Goal: Information Seeking & Learning: Check status

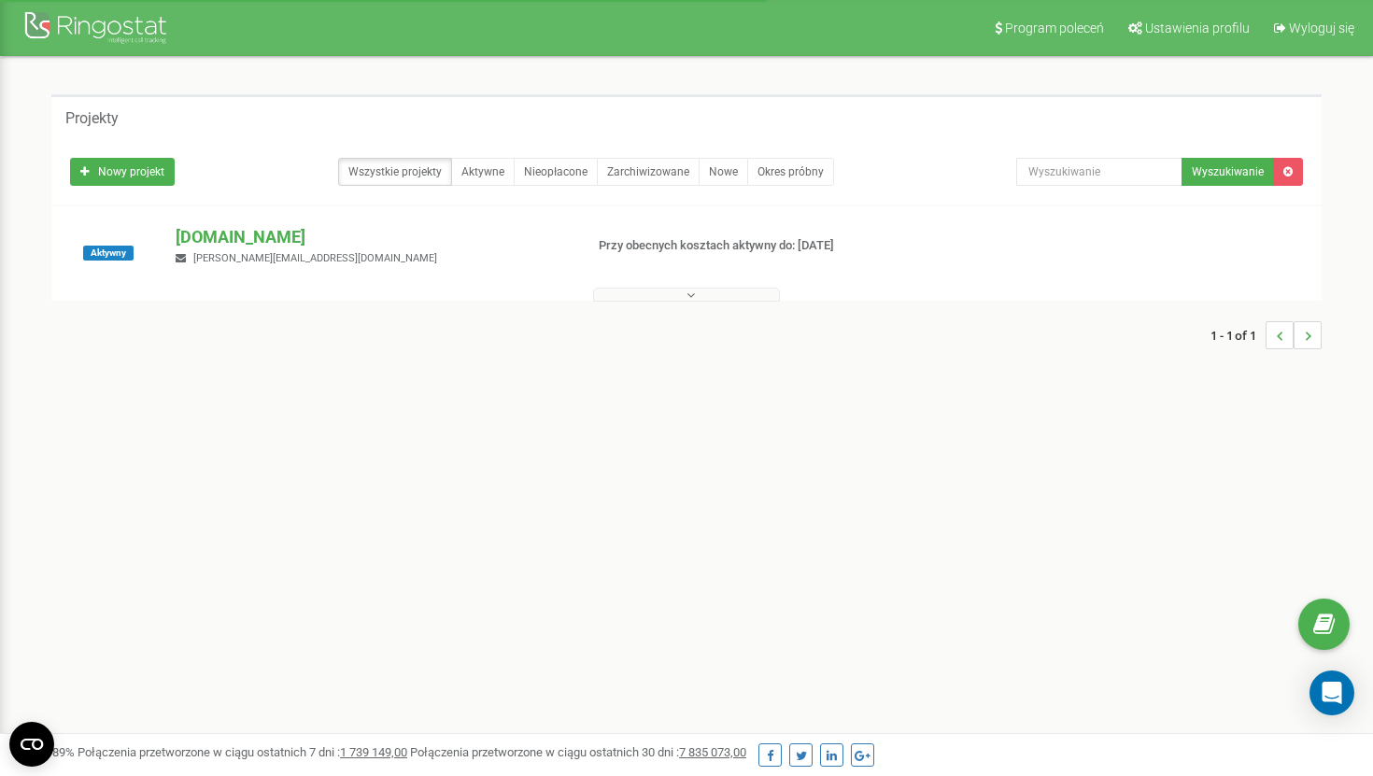
click at [678, 283] on div at bounding box center [686, 290] width 1261 height 19
click at [678, 286] on div at bounding box center [686, 290] width 1261 height 19
click at [674, 297] on button at bounding box center [686, 295] width 187 height 14
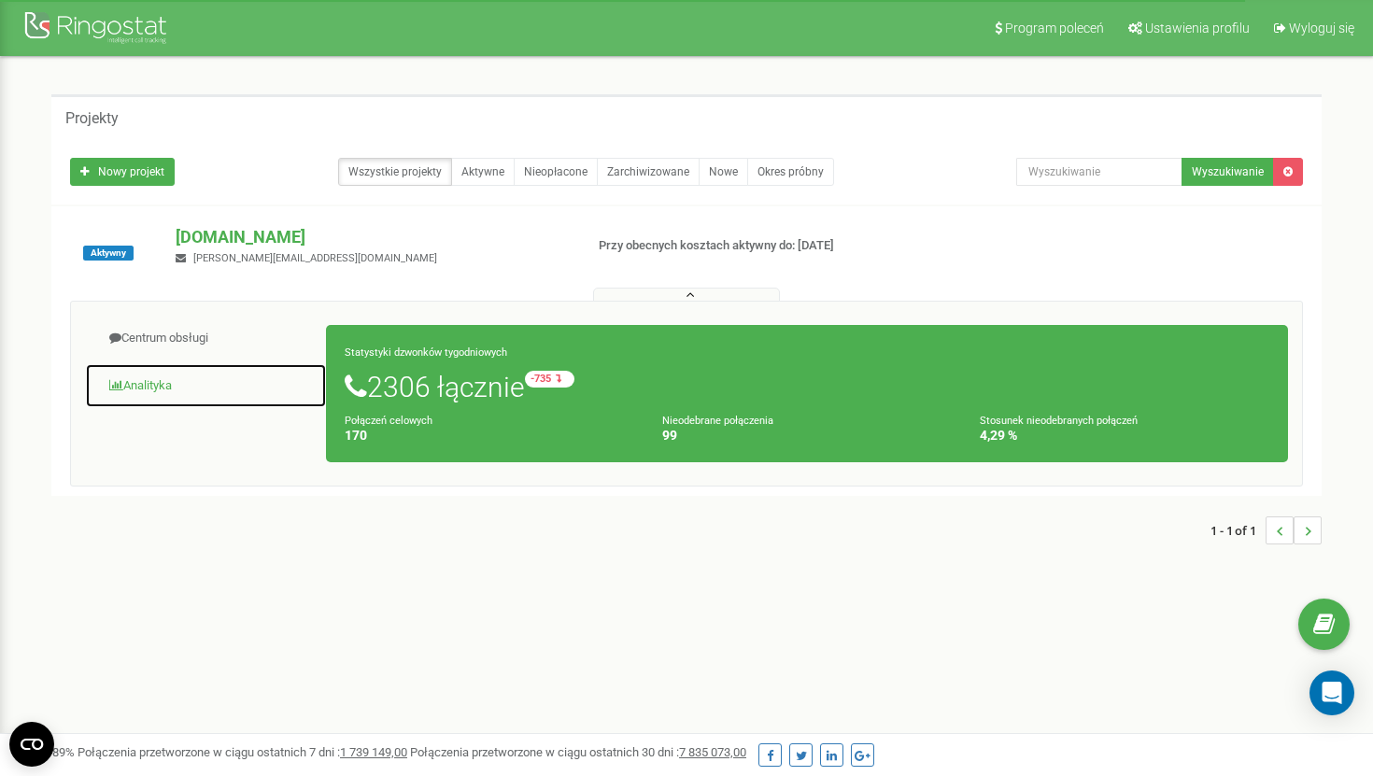
click at [150, 391] on link "Analityka" at bounding box center [206, 386] width 242 height 46
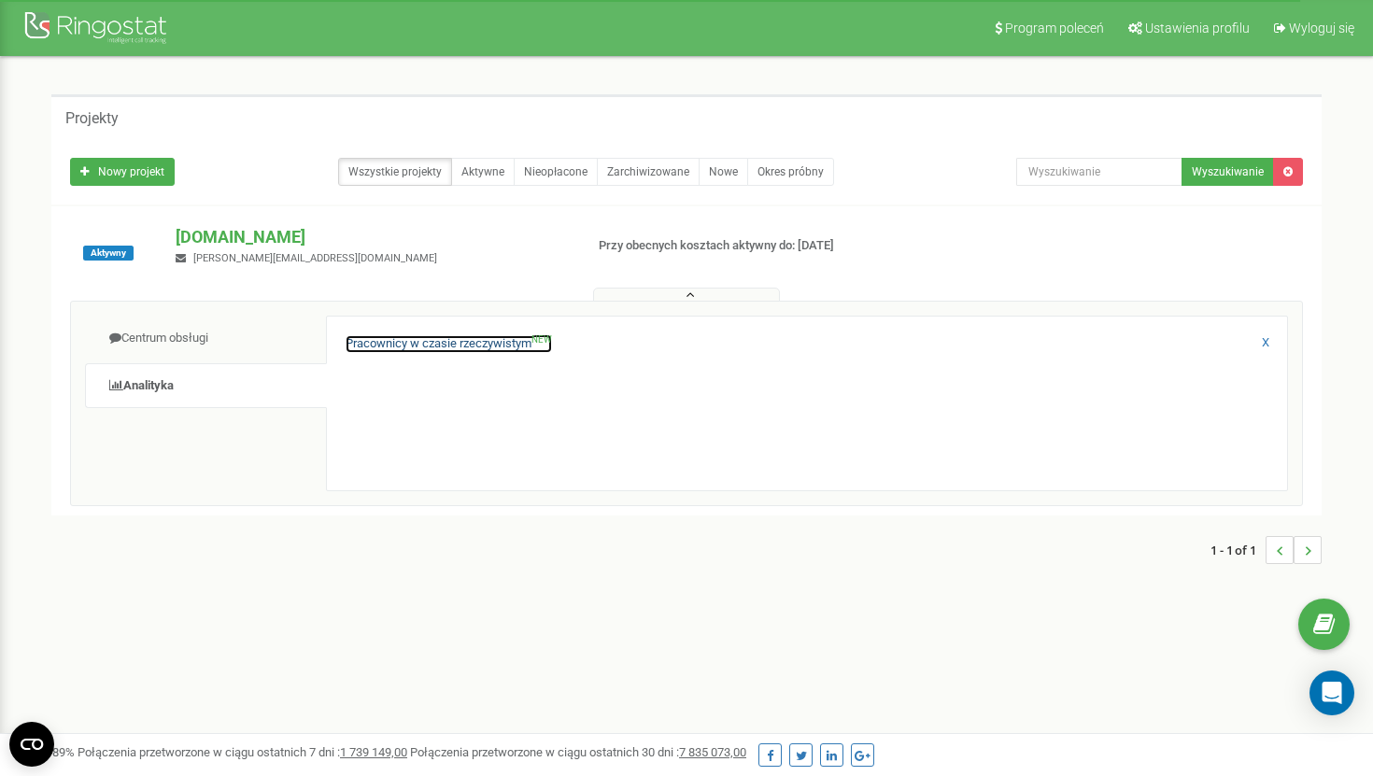
click at [388, 343] on link "Pracownicy w czasie rzeczywistym NEW" at bounding box center [449, 344] width 206 height 18
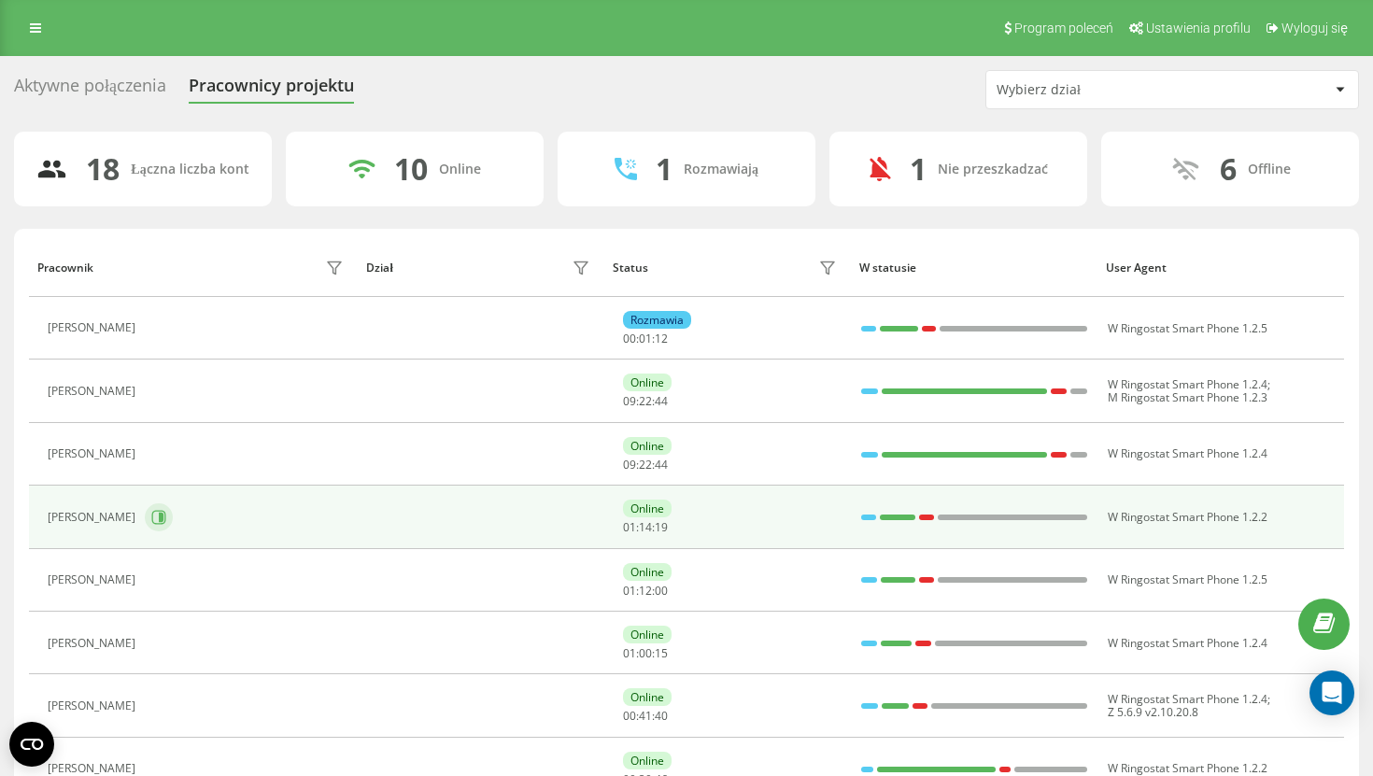
click at [161, 516] on button at bounding box center [159, 518] width 28 height 28
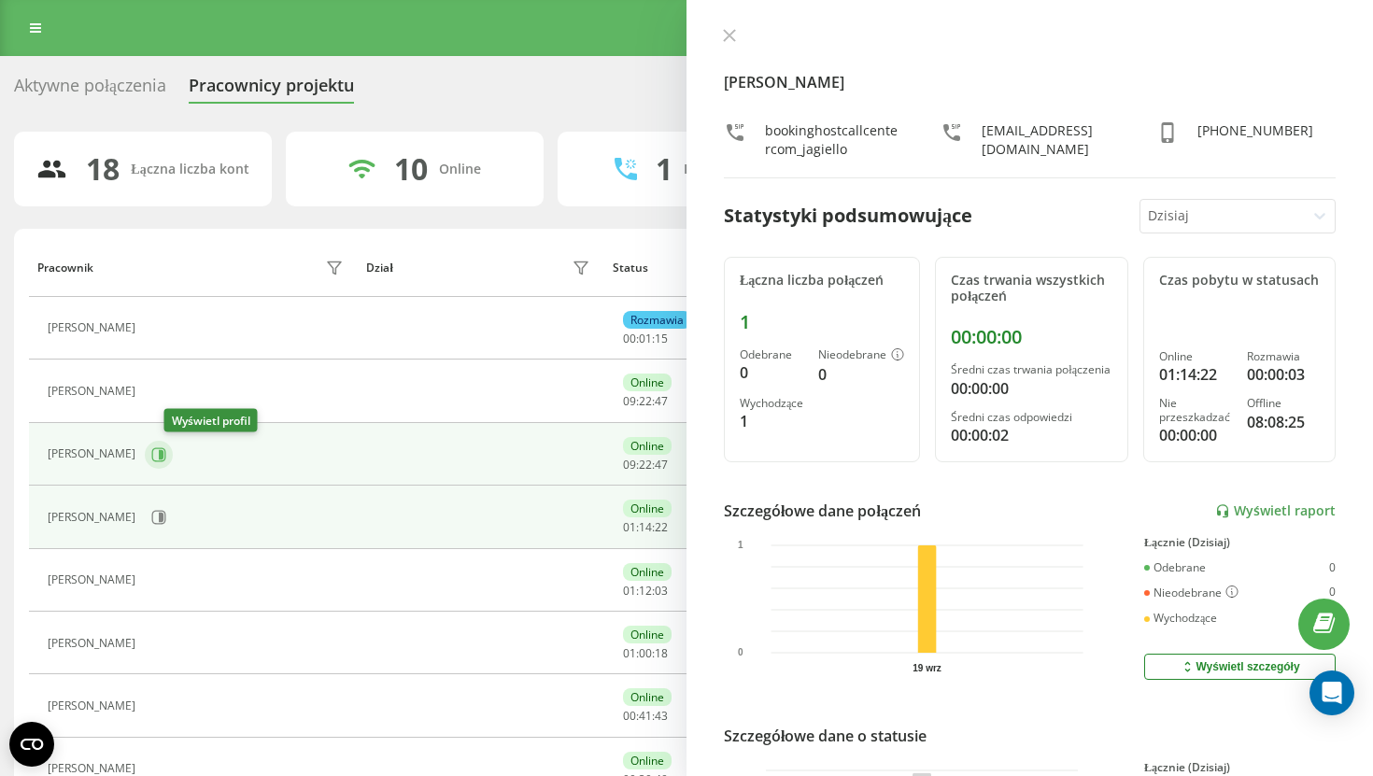
click at [167, 458] on button at bounding box center [159, 455] width 28 height 28
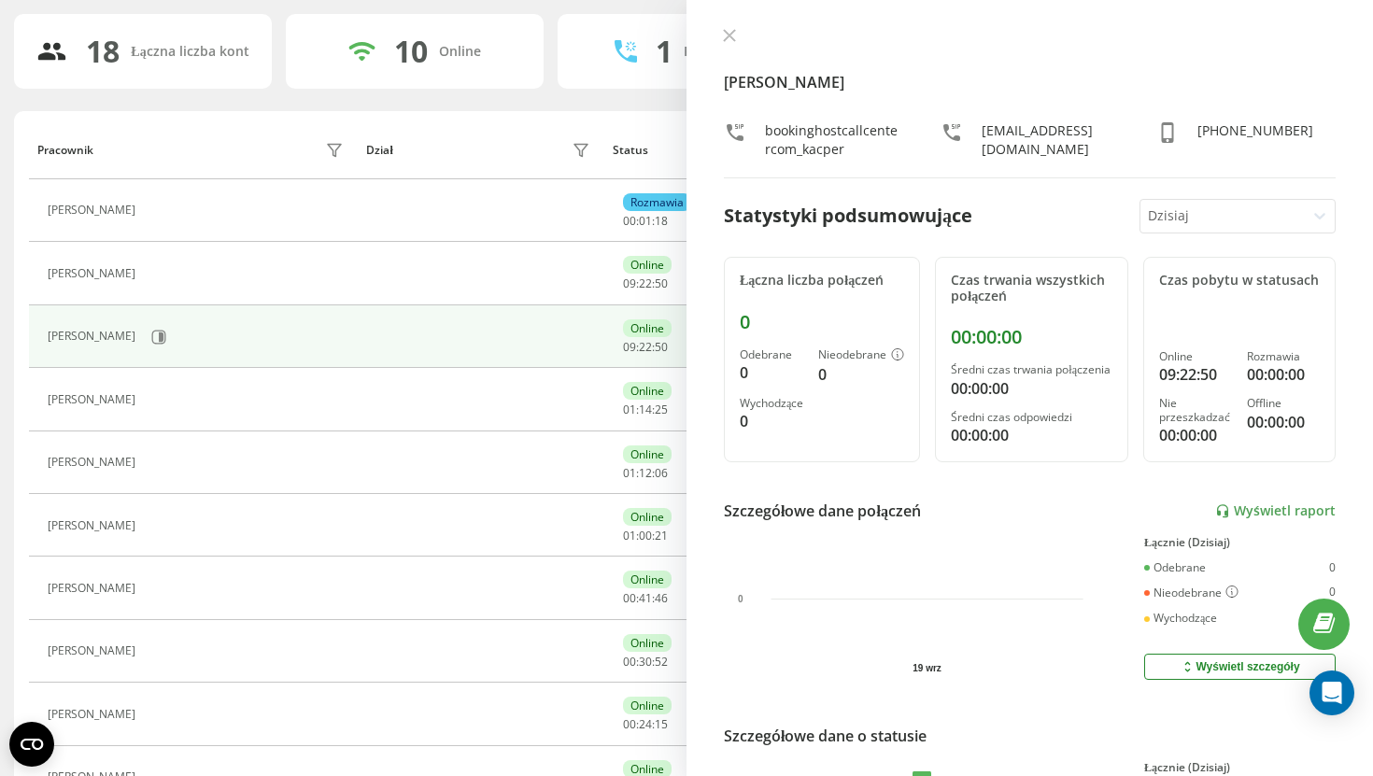
scroll to position [137, 0]
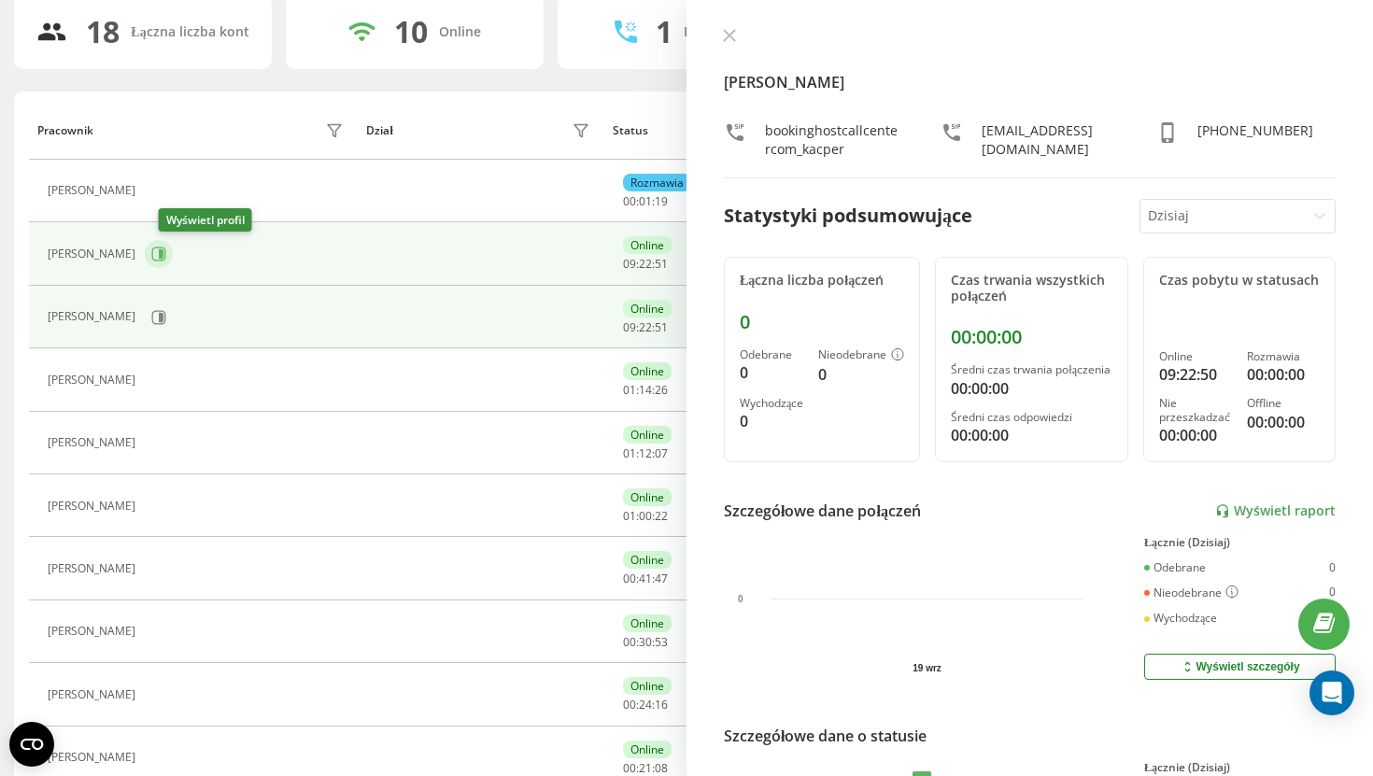
click at [163, 257] on icon at bounding box center [161, 253] width 5 height 9
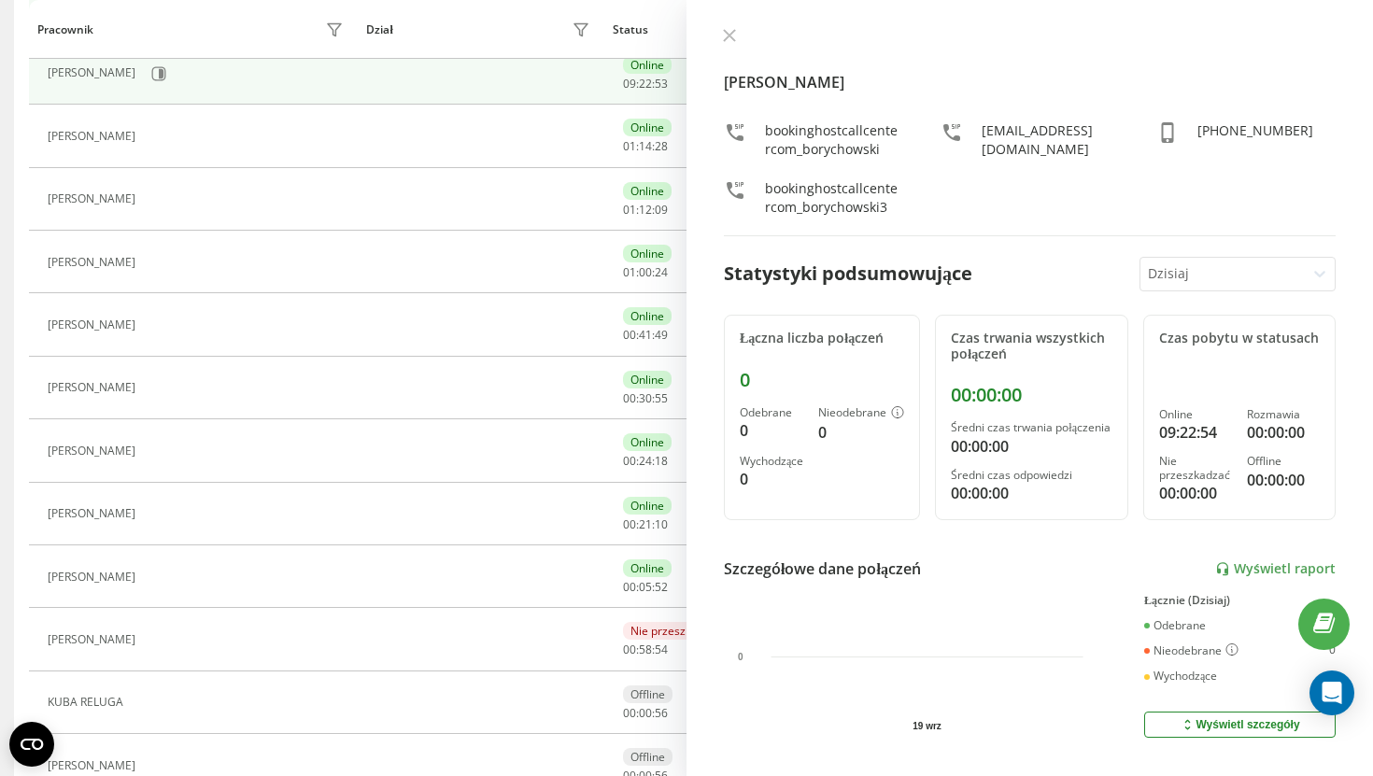
scroll to position [387, 0]
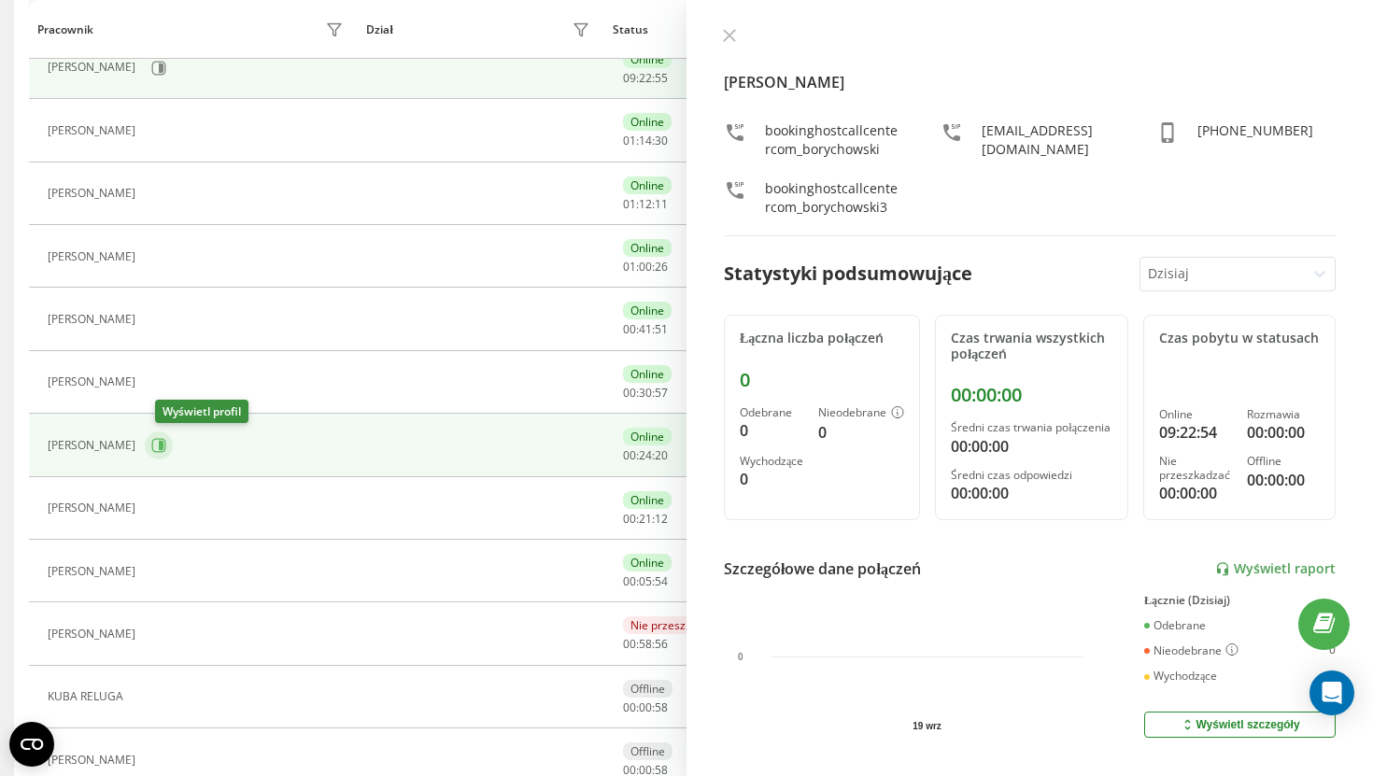
click at [165, 440] on icon at bounding box center [158, 445] width 15 height 15
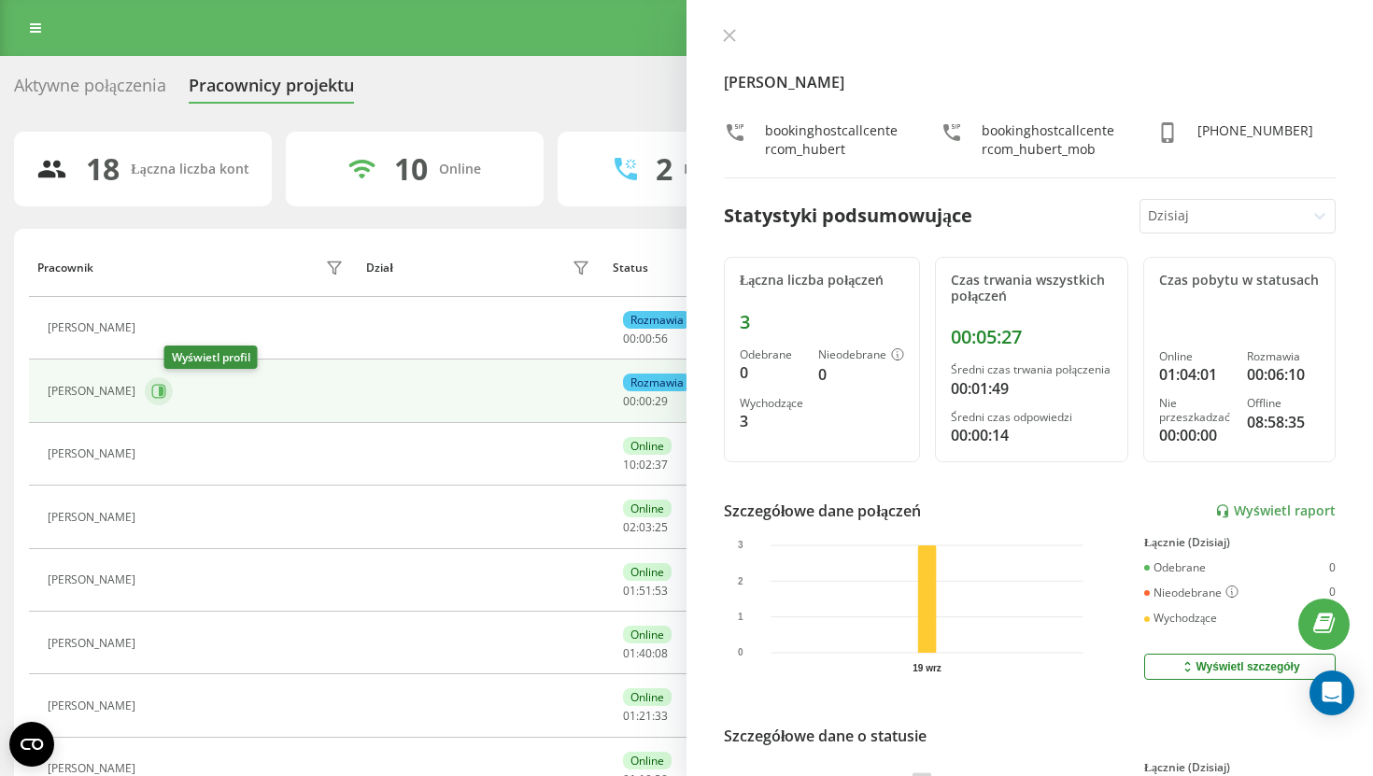
click at [166, 397] on icon at bounding box center [159, 392] width 14 height 14
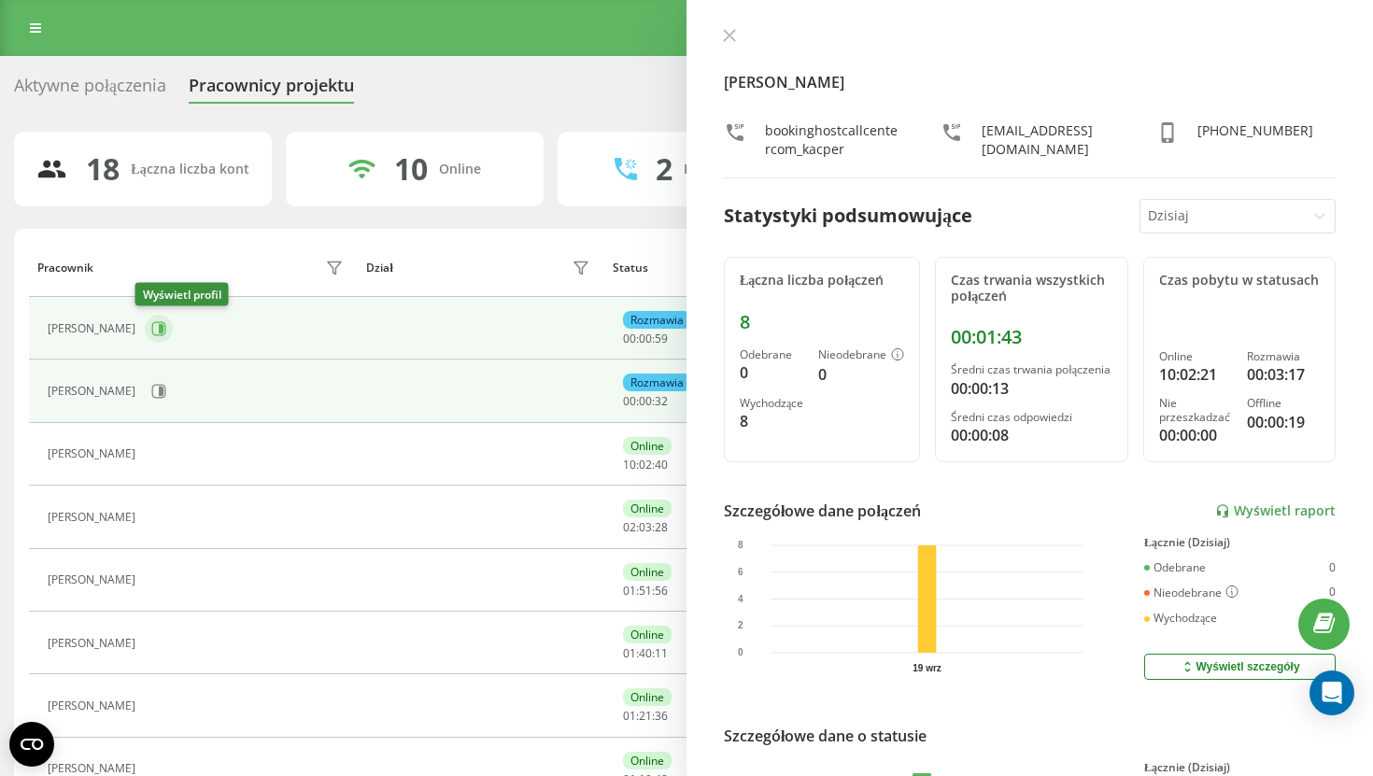
click at [149, 338] on button at bounding box center [159, 329] width 28 height 28
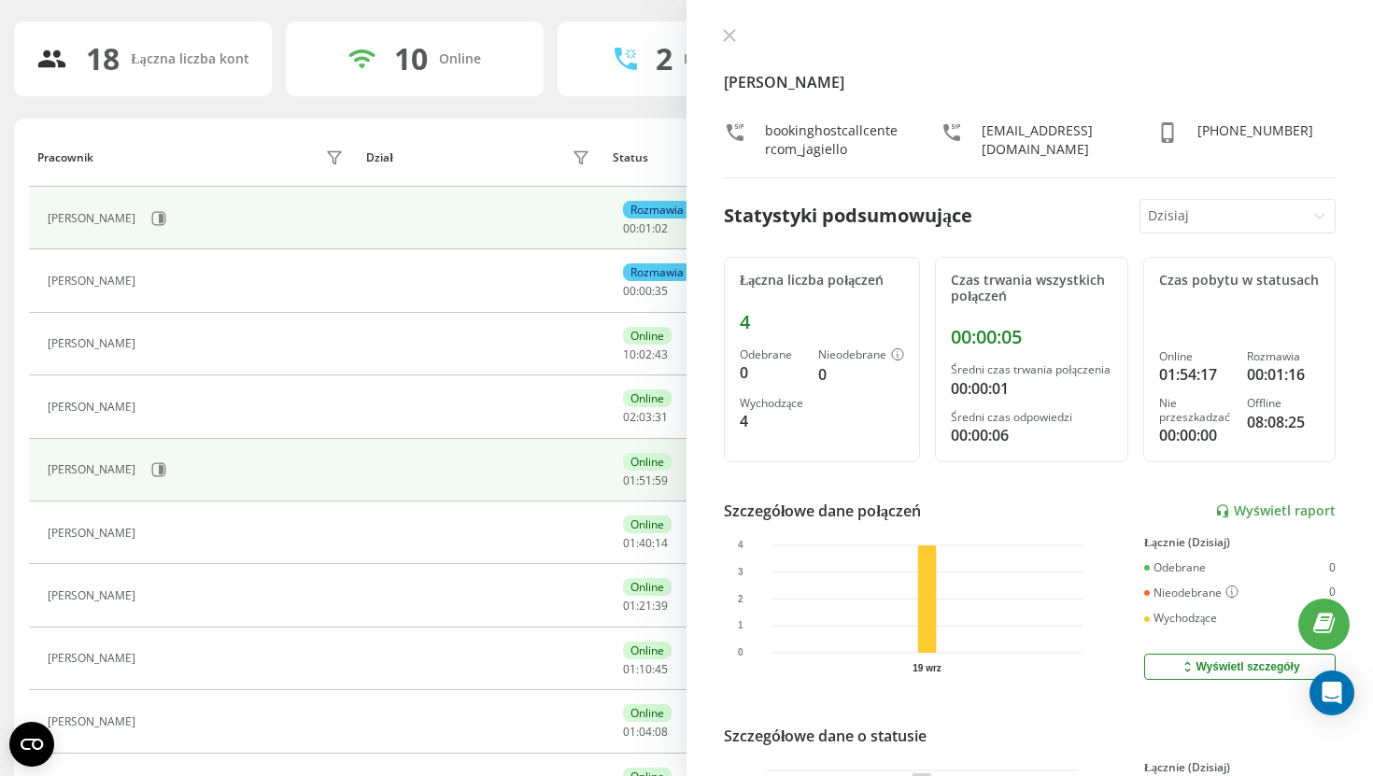
scroll to position [112, 0]
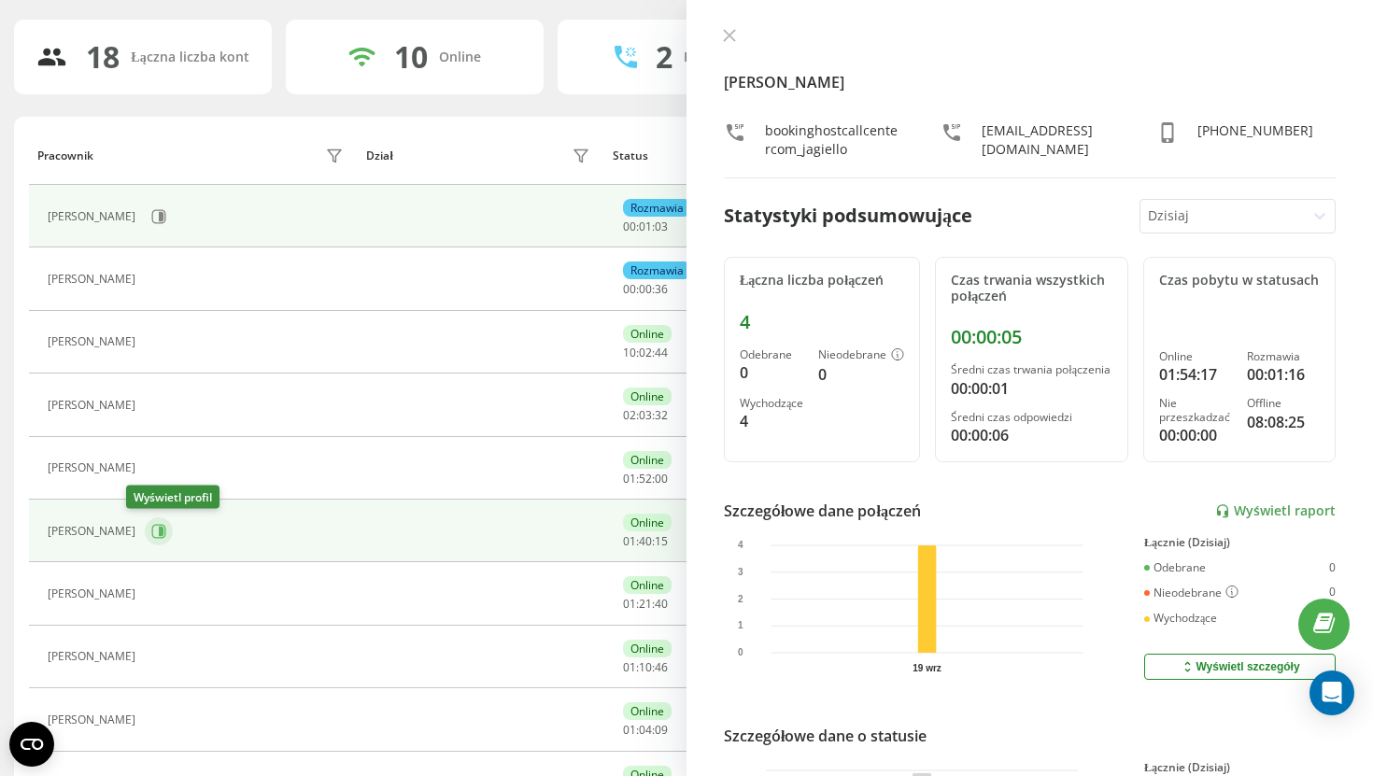
click at [149, 533] on button at bounding box center [159, 532] width 28 height 28
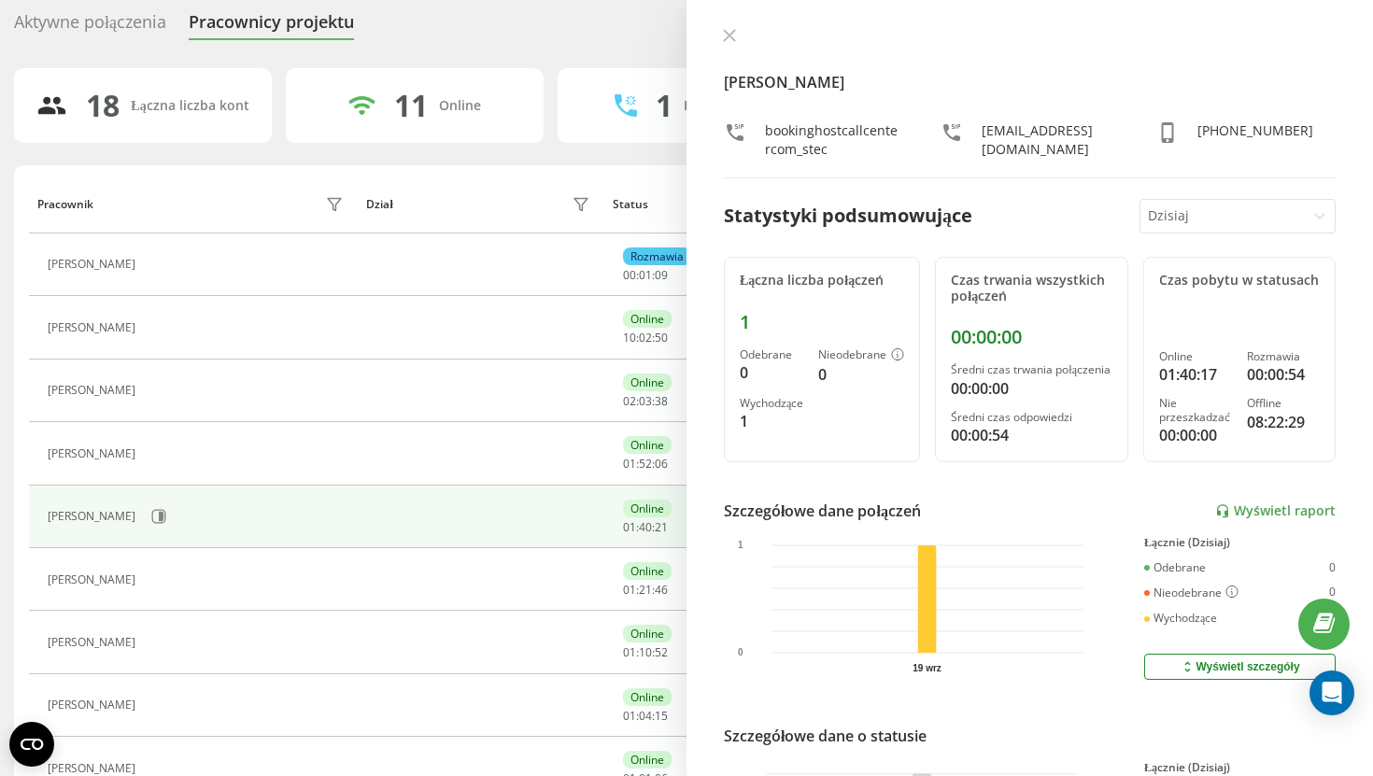
scroll to position [38, 0]
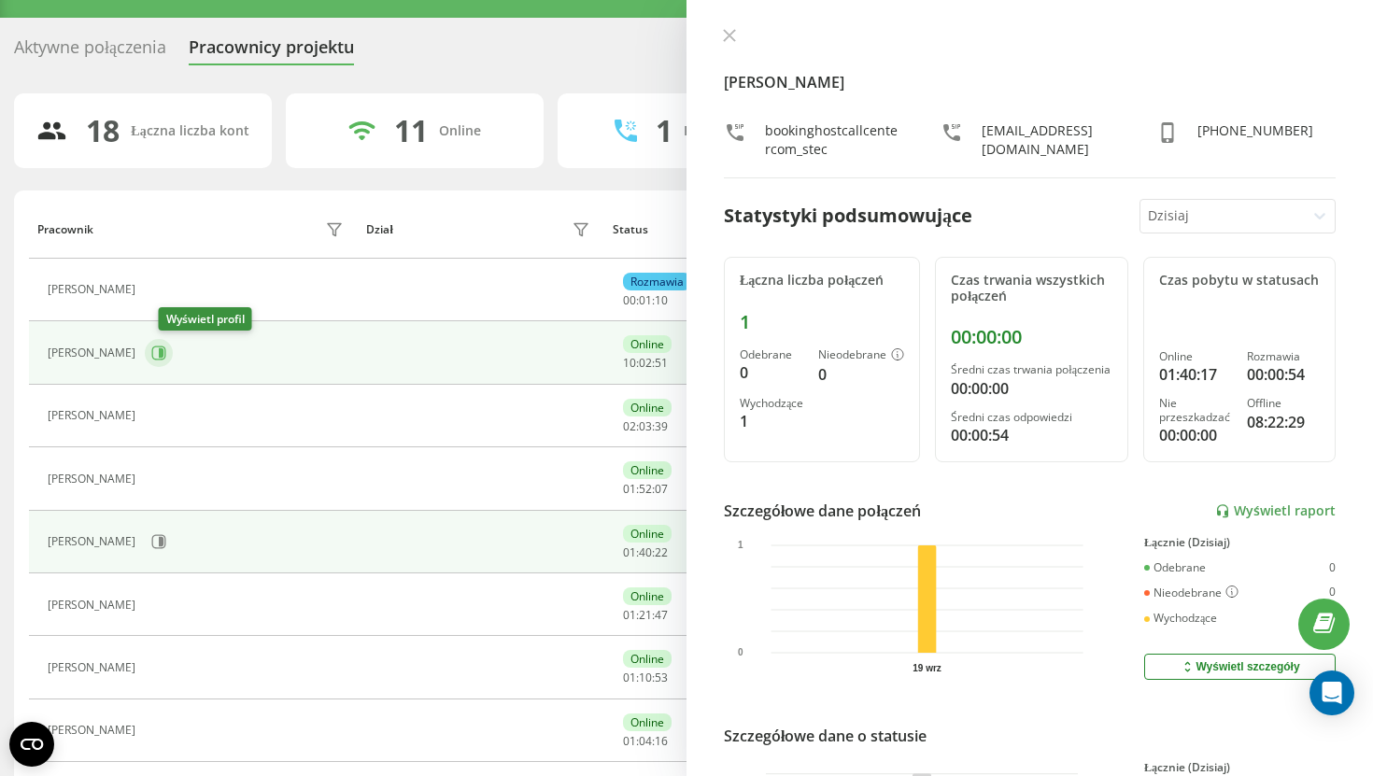
click at [163, 352] on icon at bounding box center [161, 352] width 5 height 9
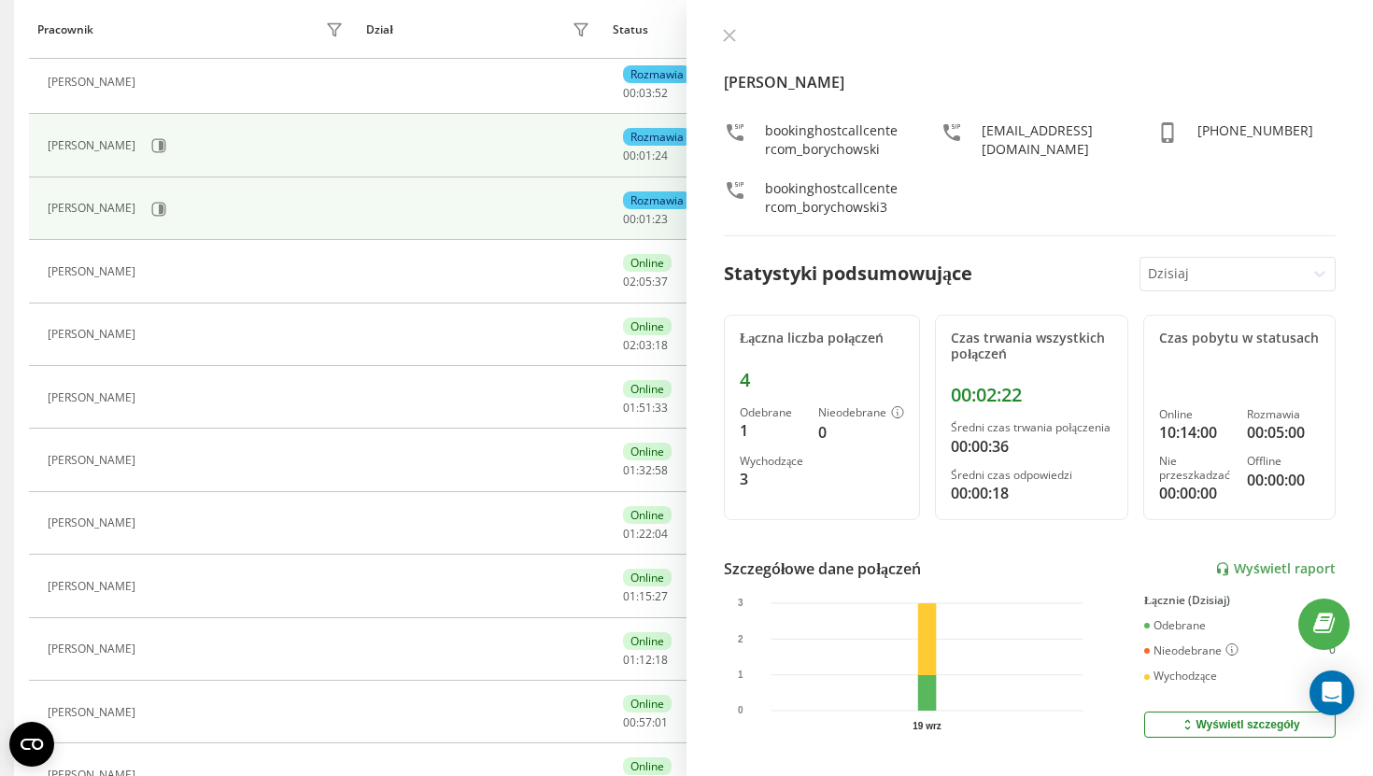
scroll to position [254, 0]
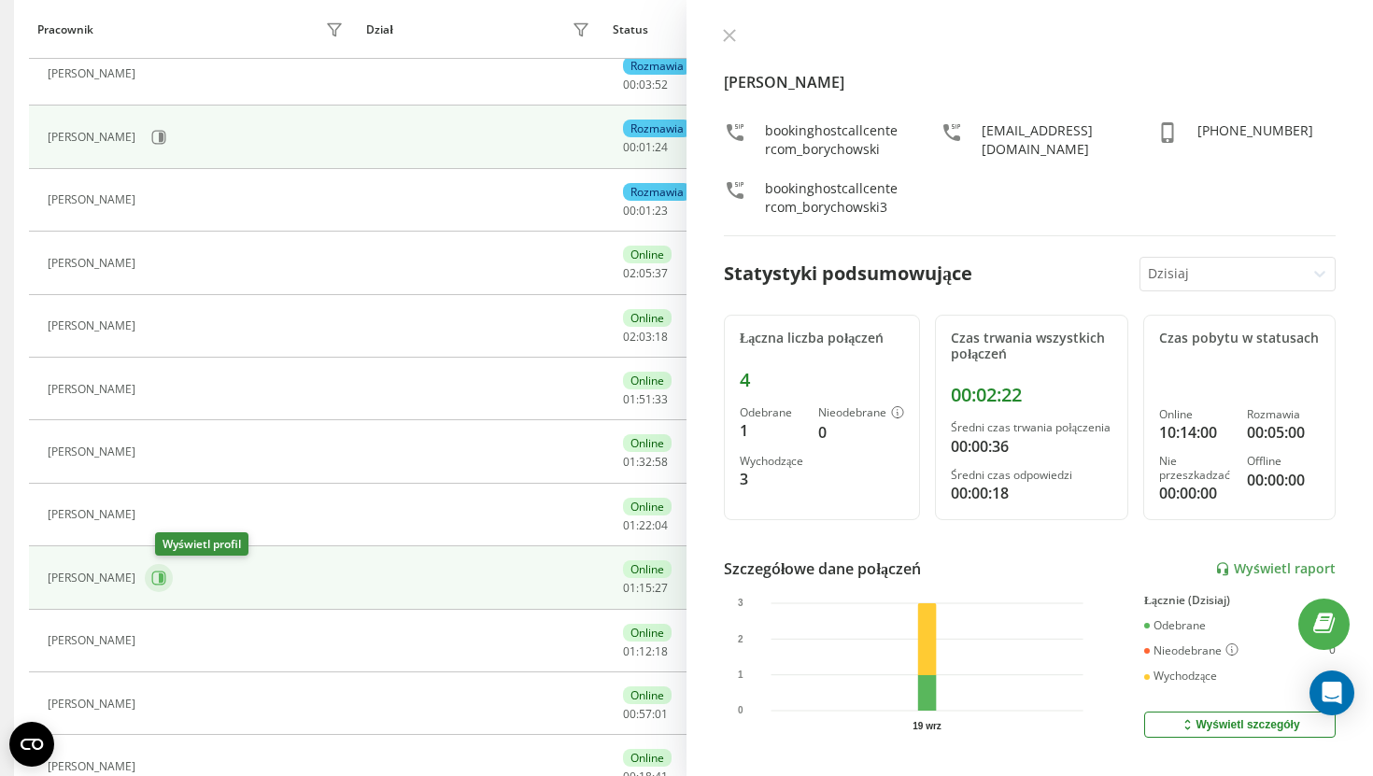
click at [166, 585] on icon at bounding box center [159, 578] width 14 height 14
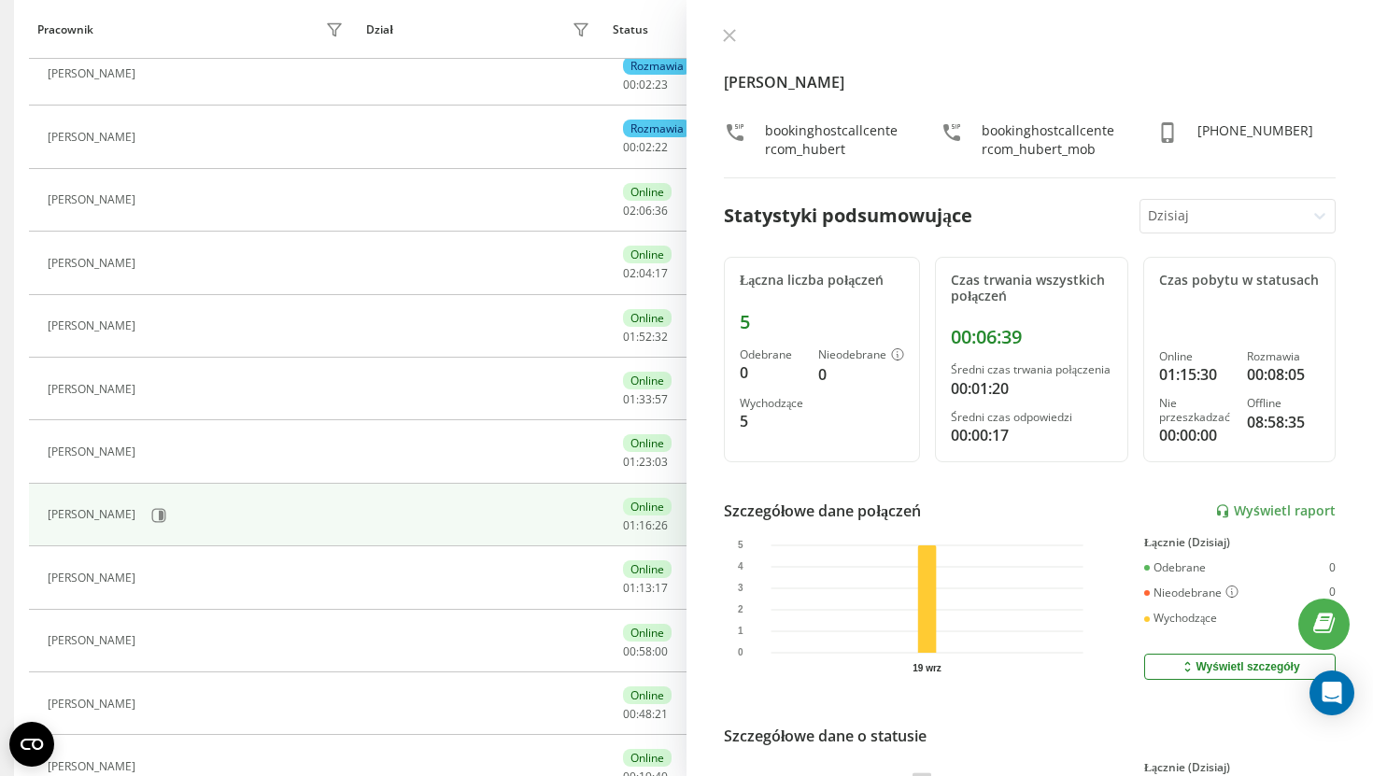
scroll to position [191, 0]
